Goal: Task Accomplishment & Management: Manage account settings

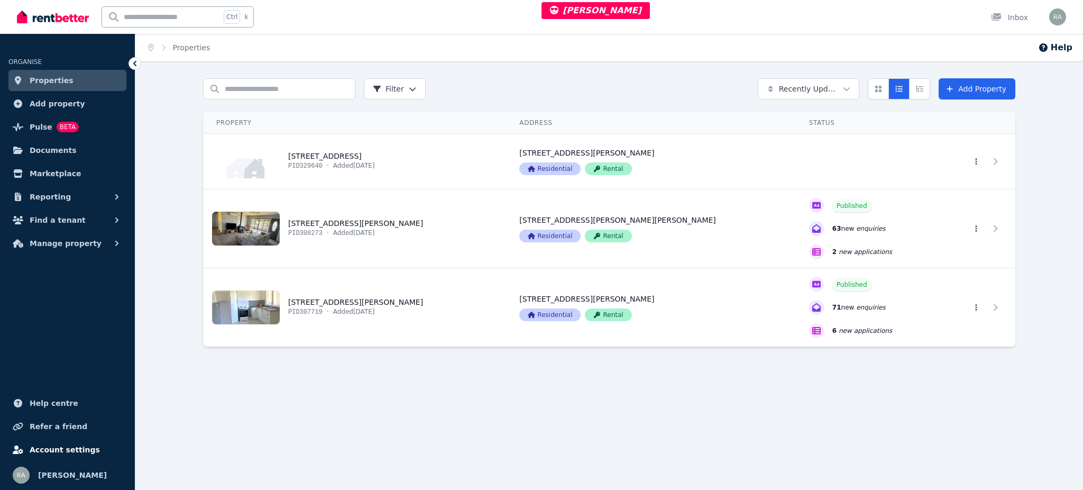
click at [77, 451] on span "Account settings" at bounding box center [65, 449] width 70 height 13
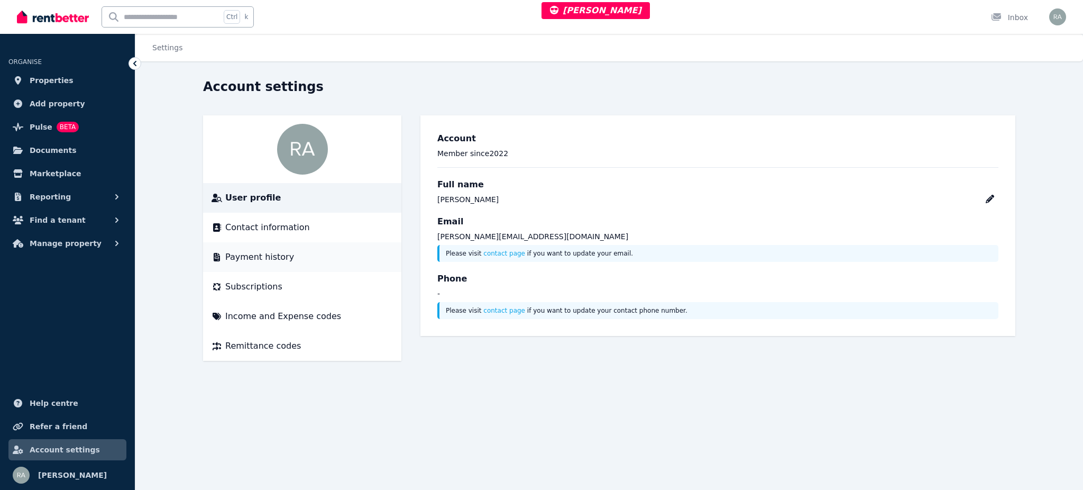
click at [256, 256] on span "Payment history" at bounding box center [259, 257] width 69 height 13
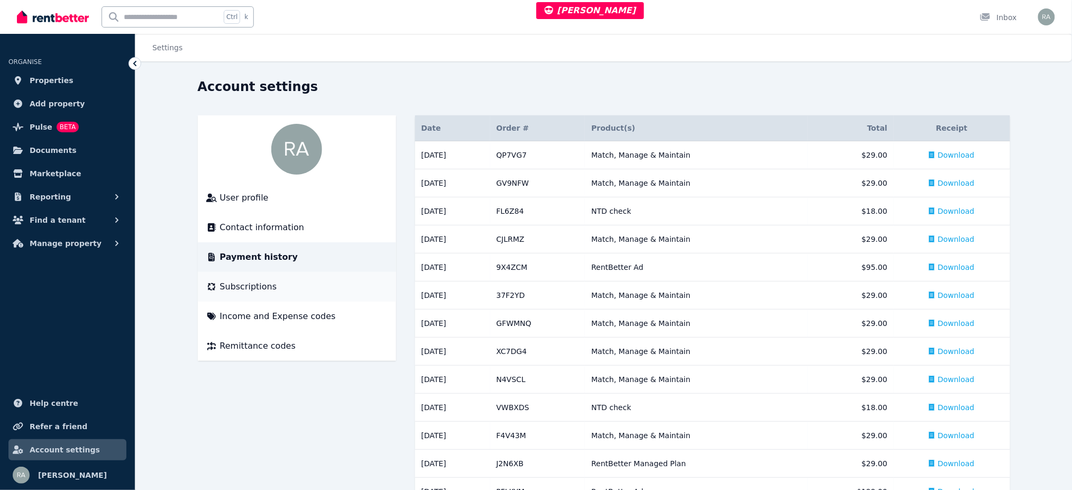
click at [250, 280] on span "Subscriptions" at bounding box center [248, 286] width 57 height 13
